Goal: Task Accomplishment & Management: Manage account settings

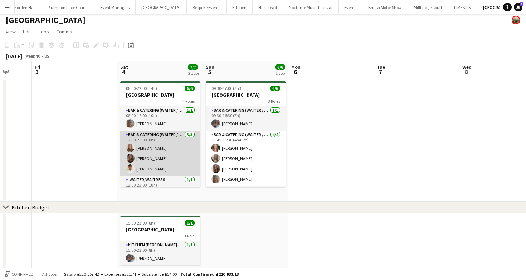
scroll to position [0, 223]
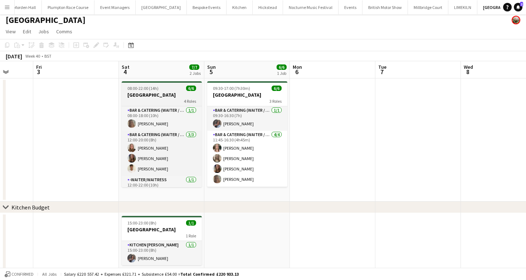
click at [148, 104] on app-job-card "08:00-22:00 (14h) 6/6 Micklefield Hall 4 Roles Bar & Catering (Waiter / waitres…" at bounding box center [162, 134] width 80 height 106
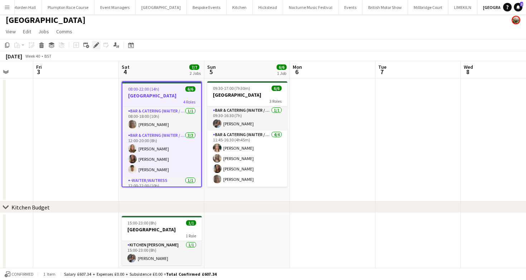
click at [94, 46] on icon at bounding box center [94, 47] width 2 height 2
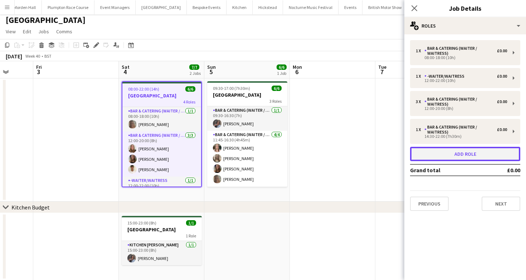
click at [460, 154] on button "Add role" at bounding box center [465, 154] width 110 height 14
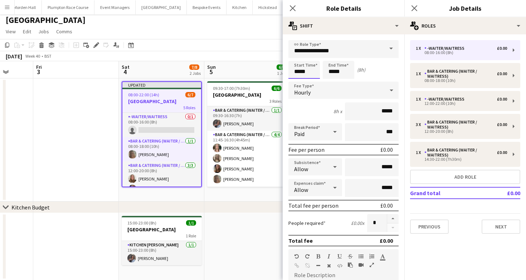
click at [299, 70] on input "*****" at bounding box center [303, 70] width 31 height 18
click at [296, 58] on div at bounding box center [297, 57] width 14 height 7
type input "*****"
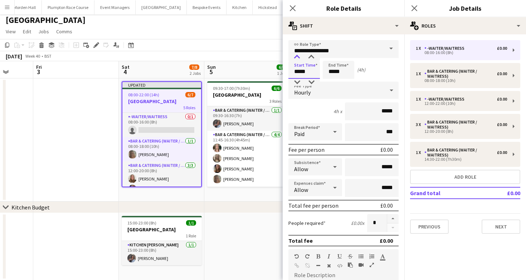
click at [296, 58] on div at bounding box center [297, 57] width 14 height 7
click at [343, 63] on input "*****" at bounding box center [338, 70] width 31 height 18
click at [333, 58] on div at bounding box center [331, 57] width 14 height 7
type input "*****"
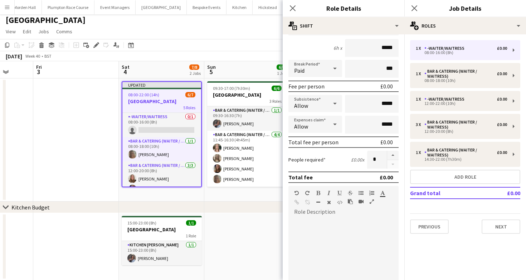
scroll to position [197, 0]
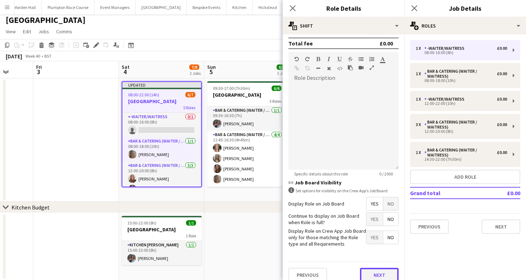
click at [382, 273] on button "Next" at bounding box center [379, 274] width 39 height 14
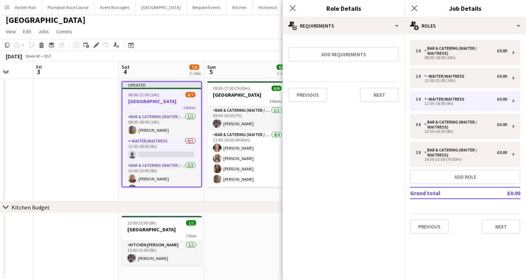
scroll to position [0, 0]
click at [210, 46] on app-toolbar "Copy Paste Paste Command V Paste with crew Command Shift V Paste linked Job [GE…" at bounding box center [263, 45] width 526 height 12
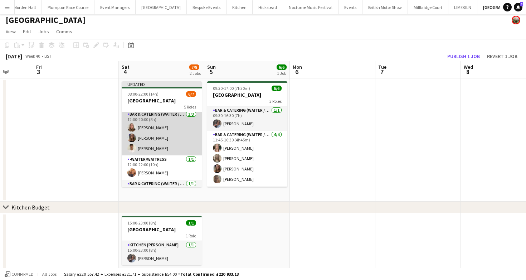
click at [151, 145] on app-card-role "Bar & Catering (Waiter / waitress) [DATE] 12:00-20:00 (8h) [PERSON_NAME] [PERSO…" at bounding box center [162, 132] width 80 height 45
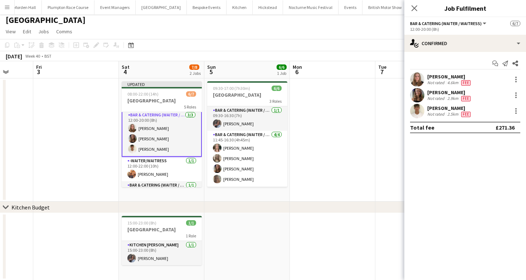
scroll to position [51, 0]
click at [517, 110] on div at bounding box center [515, 111] width 9 height 9
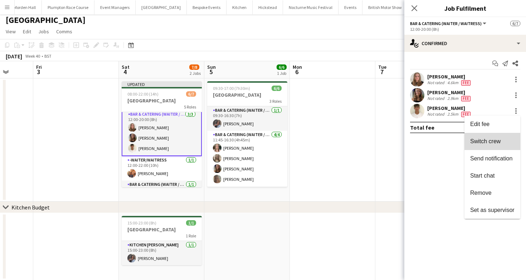
click at [473, 143] on span "Switch crew" at bounding box center [485, 141] width 30 height 6
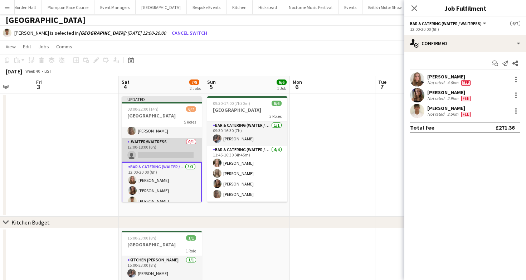
scroll to position [10, 0]
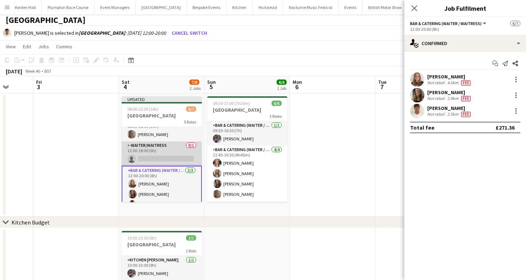
click at [156, 149] on app-card-role "-Waiter/Waitress 0/1 12:00-18:00 (6h) single-neutral-actions" at bounding box center [162, 153] width 80 height 24
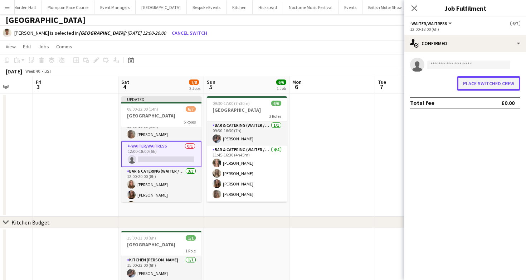
click at [476, 86] on button "Place switched crew" at bounding box center [488, 83] width 63 height 14
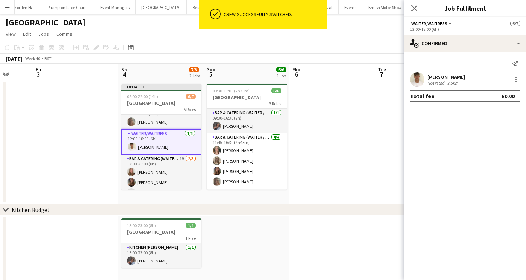
scroll to position [3, 0]
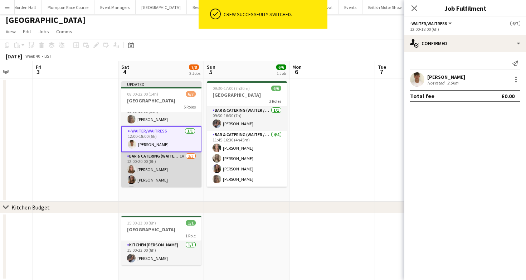
click at [139, 177] on app-card-role "Bar & Catering (Waiter / waitress) 1A [DATE] 12:00-20:00 (8h) [PERSON_NAME] [PE…" at bounding box center [161, 174] width 80 height 45
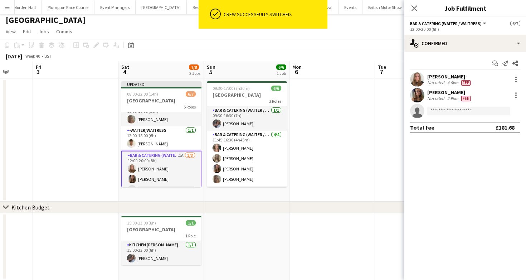
click at [435, 52] on div "Start chat Send notification Share [PERSON_NAME] Not rated 4.6km Fee [PERSON_NA…" at bounding box center [465, 95] width 122 height 87
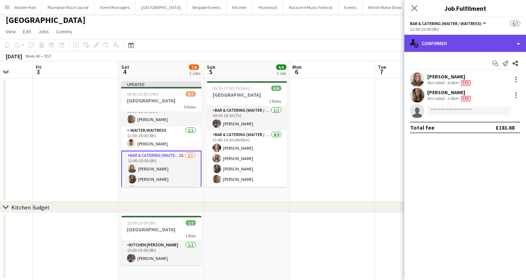
click at [434, 47] on div "single-neutral-actions-check-2 Confirmed" at bounding box center [465, 43] width 122 height 17
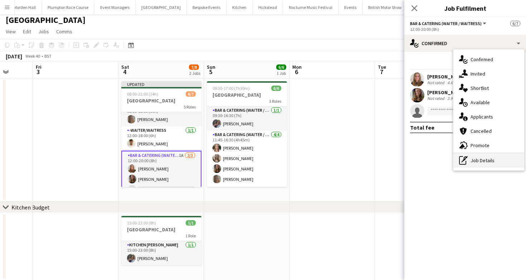
click at [485, 161] on div "pen-write Job Details" at bounding box center [488, 160] width 71 height 14
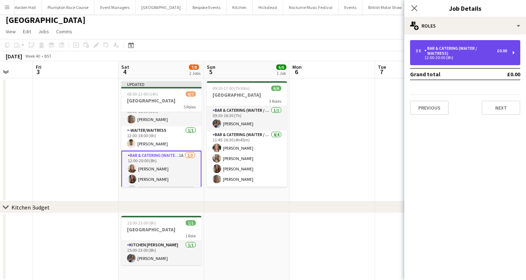
click at [424, 59] on div "12:00-20:00 (8h)" at bounding box center [461, 58] width 91 height 4
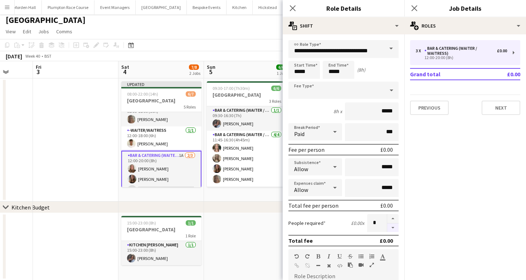
click at [397, 226] on button "button" at bounding box center [392, 227] width 11 height 9
type input "*"
click at [225, 36] on app-page-menu "View Day view expanded Day view collapsed Month view Date picker Jump to [DATE]…" at bounding box center [263, 32] width 526 height 14
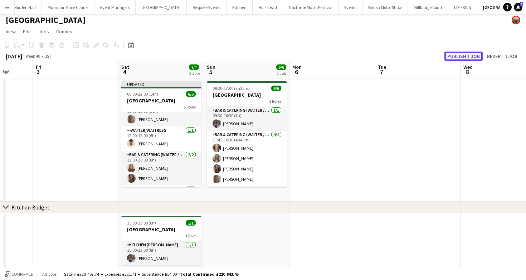
click at [470, 52] on button "Publish 1 job" at bounding box center [463, 55] width 38 height 9
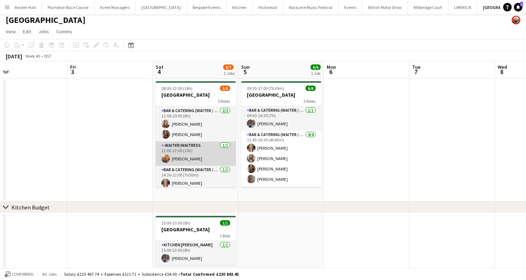
scroll to position [0, 0]
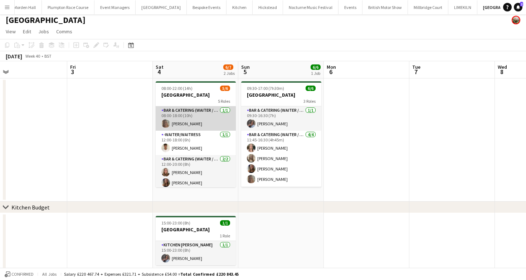
click at [177, 115] on app-card-role "Bar & Catering (Waiter / waitress) [DATE] 08:00-18:00 (10h) [PERSON_NAME]" at bounding box center [196, 118] width 80 height 24
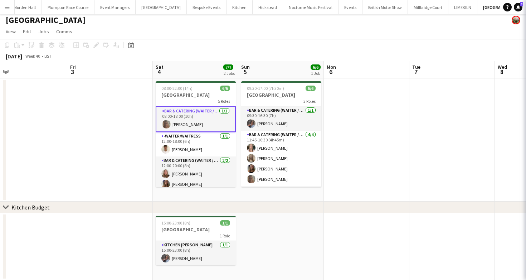
scroll to position [0, 189]
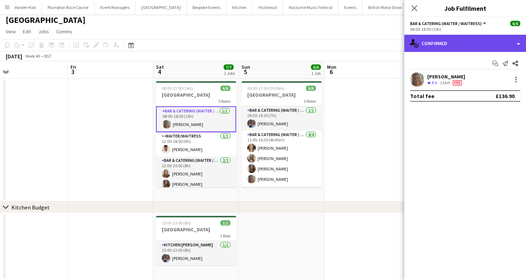
click at [459, 43] on div "single-neutral-actions-check-2 Confirmed" at bounding box center [465, 43] width 122 height 17
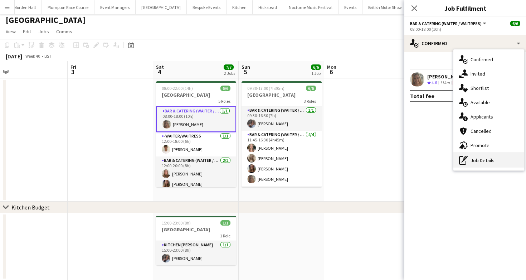
click at [490, 157] on div "pen-write Job Details" at bounding box center [488, 160] width 71 height 14
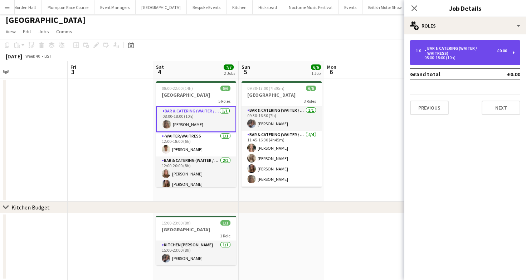
click at [466, 55] on div "Bar & Catering (Waiter / waitress)" at bounding box center [460, 51] width 73 height 10
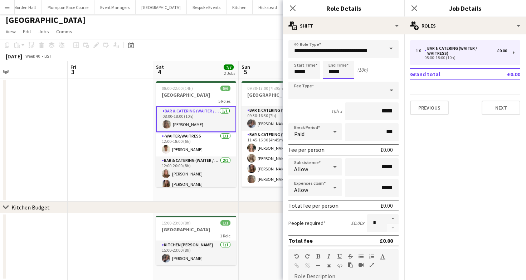
click at [329, 76] on input "*****" at bounding box center [338, 70] width 31 height 18
click at [331, 57] on div at bounding box center [331, 57] width 14 height 7
type input "*****"
click at [331, 57] on div at bounding box center [331, 57] width 14 height 7
click at [219, 43] on app-toolbar "Copy Paste Paste Command V Paste with crew Command Shift V Paste linked Job [GE…" at bounding box center [263, 45] width 526 height 12
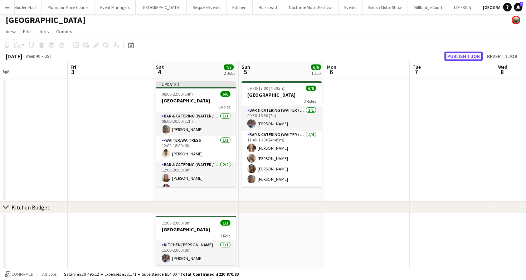
click at [458, 54] on button "Publish 1 job" at bounding box center [463, 55] width 38 height 9
